Goal: Check status: Check status

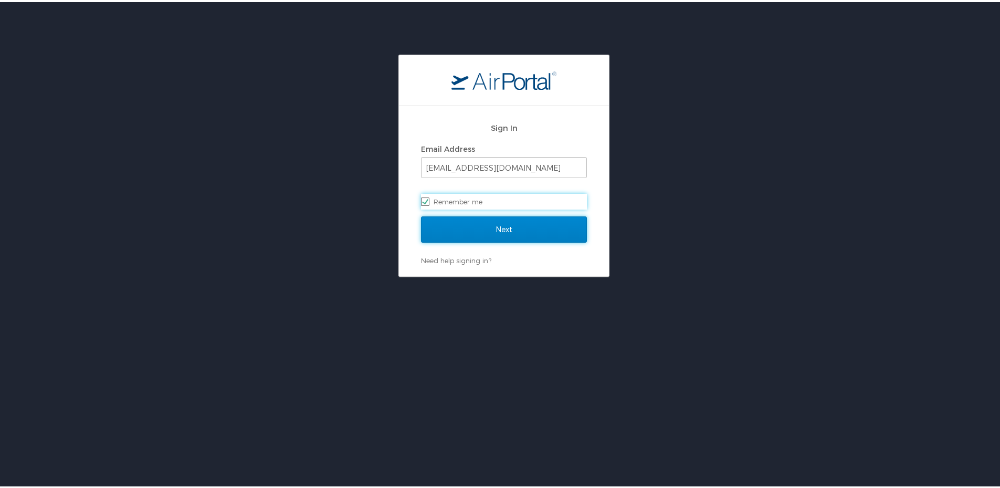
click at [537, 233] on input "Next" at bounding box center [504, 227] width 166 height 26
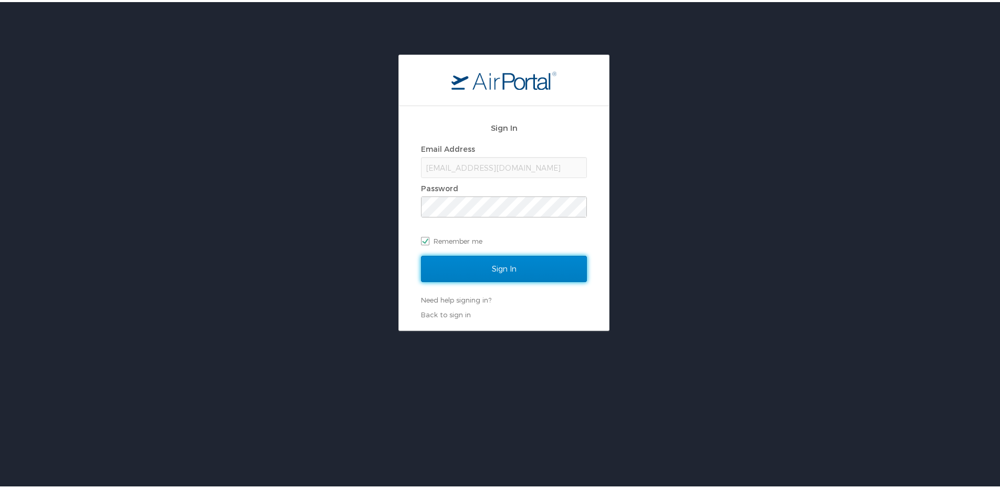
click at [498, 268] on input "Sign In" at bounding box center [504, 266] width 166 height 26
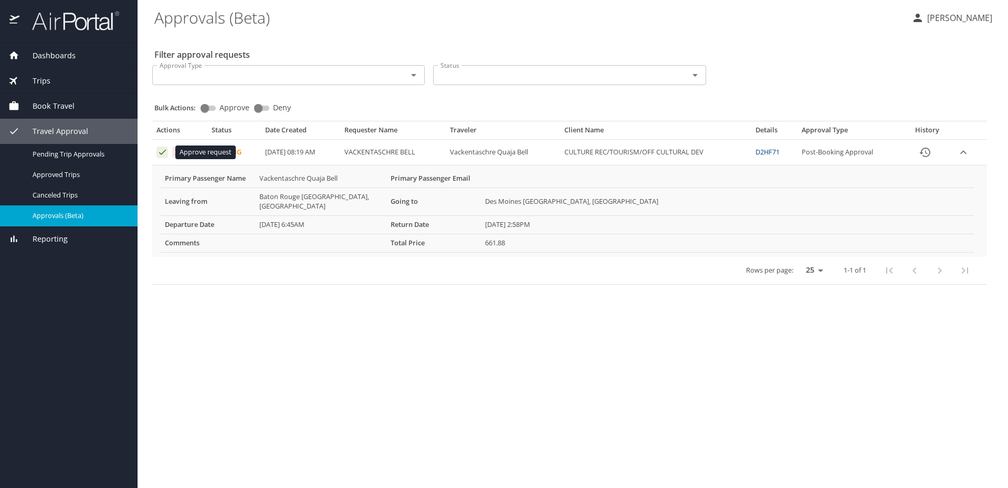
click at [161, 154] on icon "Approval table" at bounding box center [162, 152] width 7 height 5
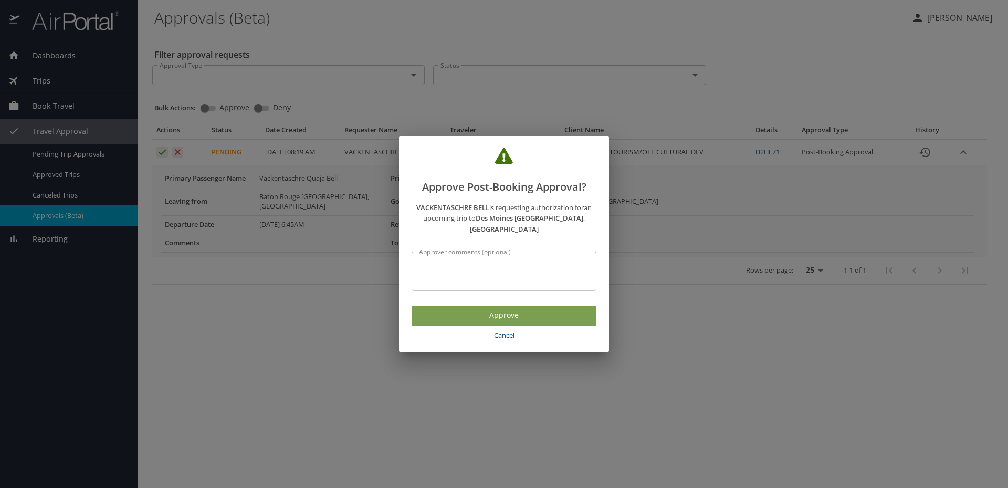
click at [468, 309] on span "Approve" at bounding box center [504, 315] width 168 height 13
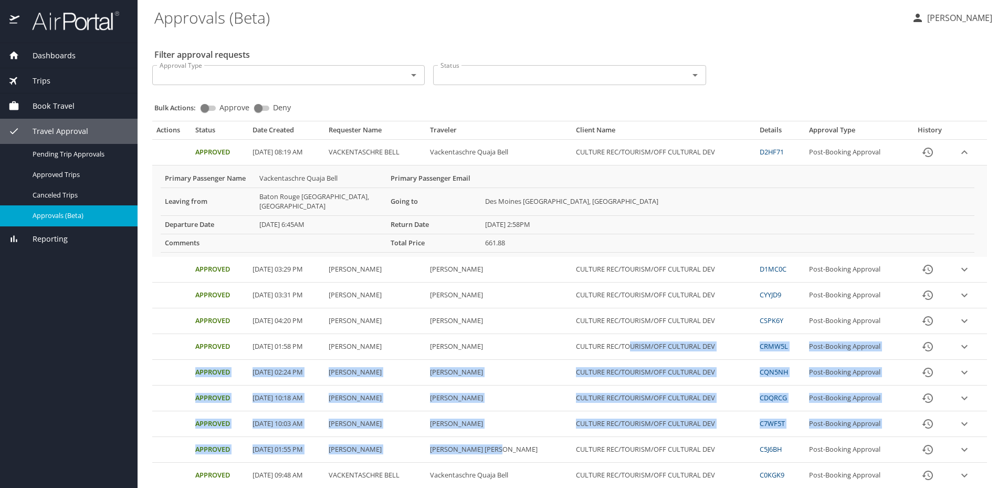
drag, startPoint x: 612, startPoint y: 384, endPoint x: 534, endPoint y: 466, distance: 113.6
